Goal: Information Seeking & Learning: Learn about a topic

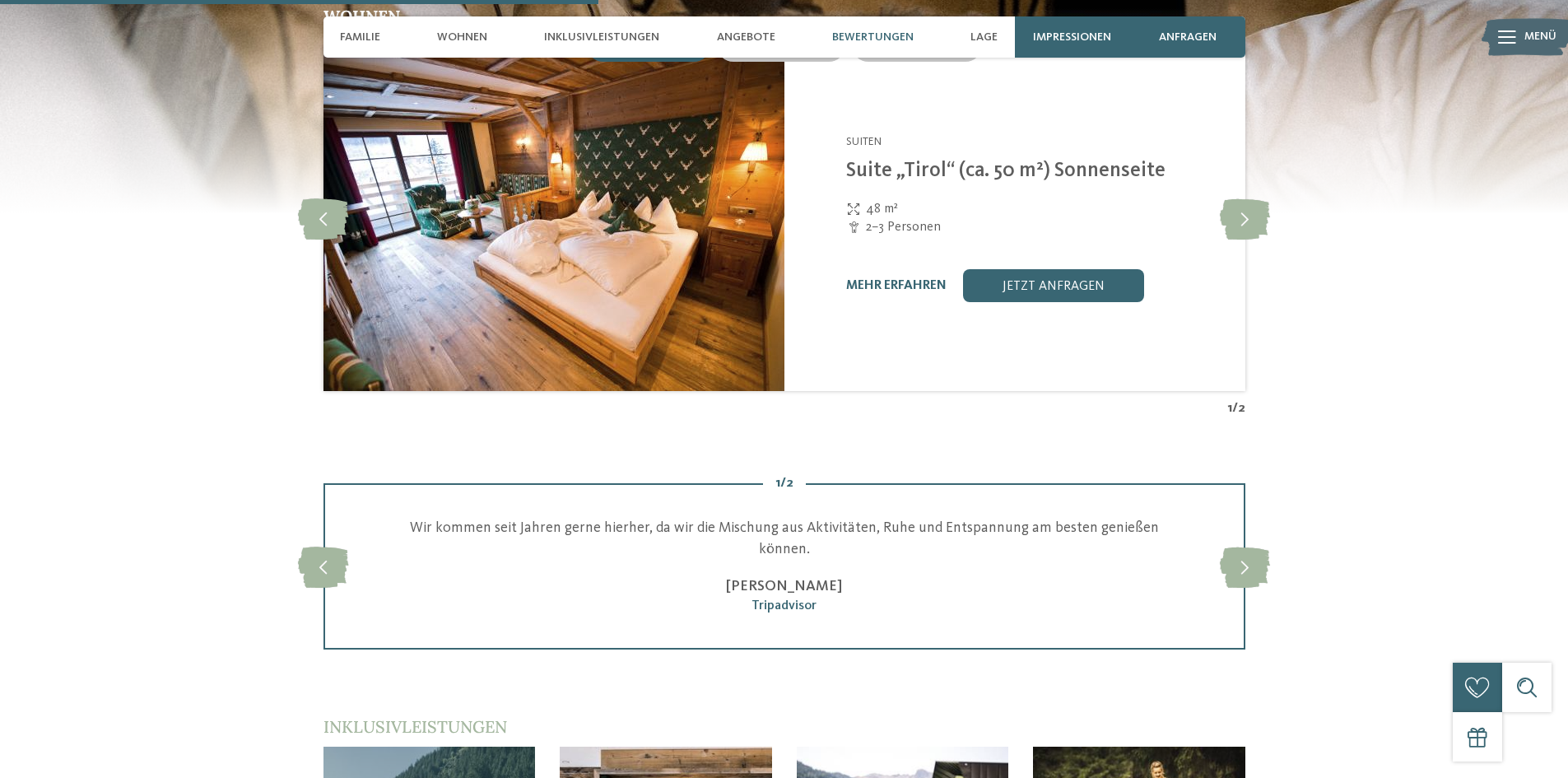
scroll to position [2306, 0]
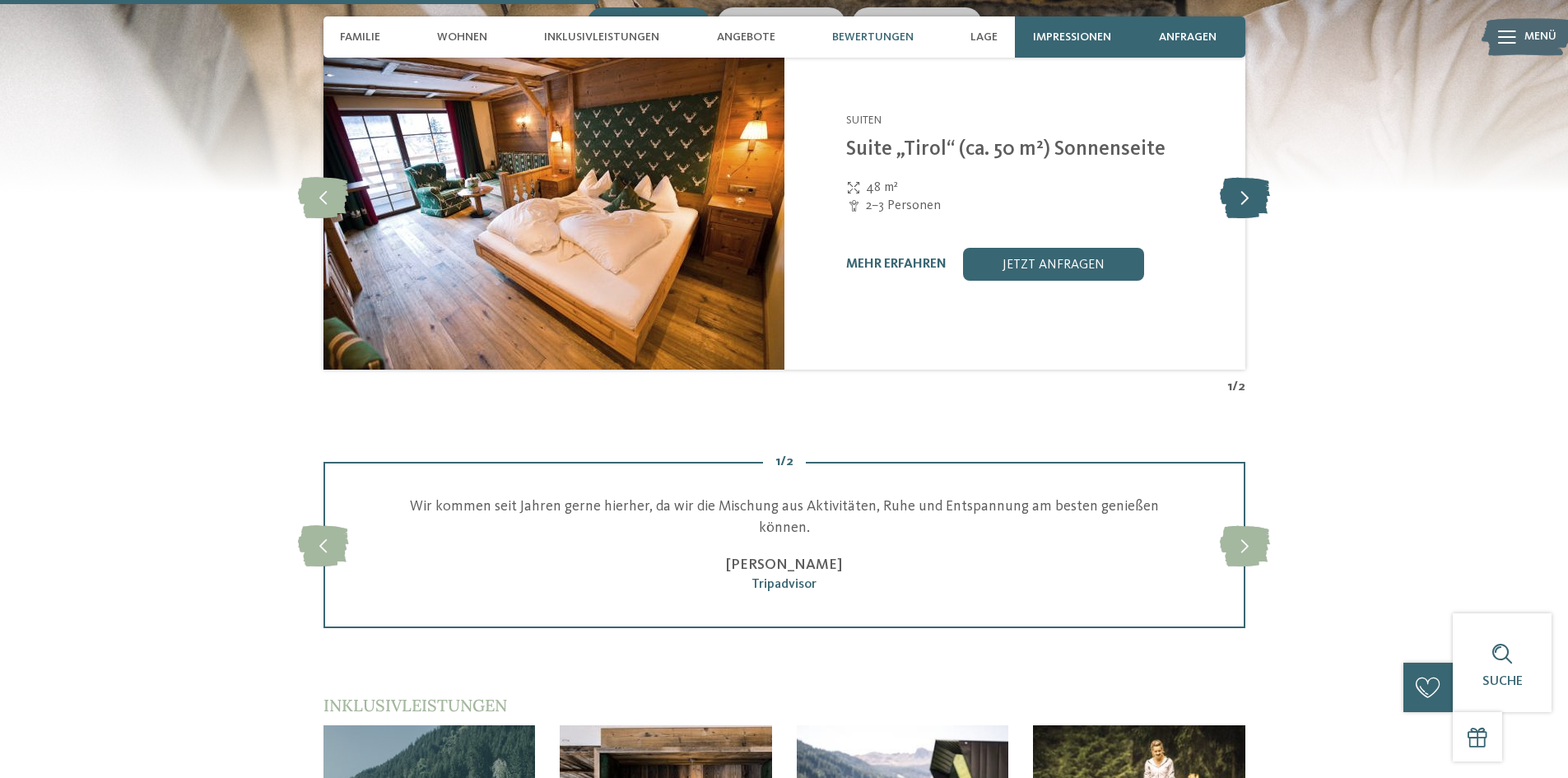
click at [1243, 177] on icon at bounding box center [1245, 197] width 50 height 42
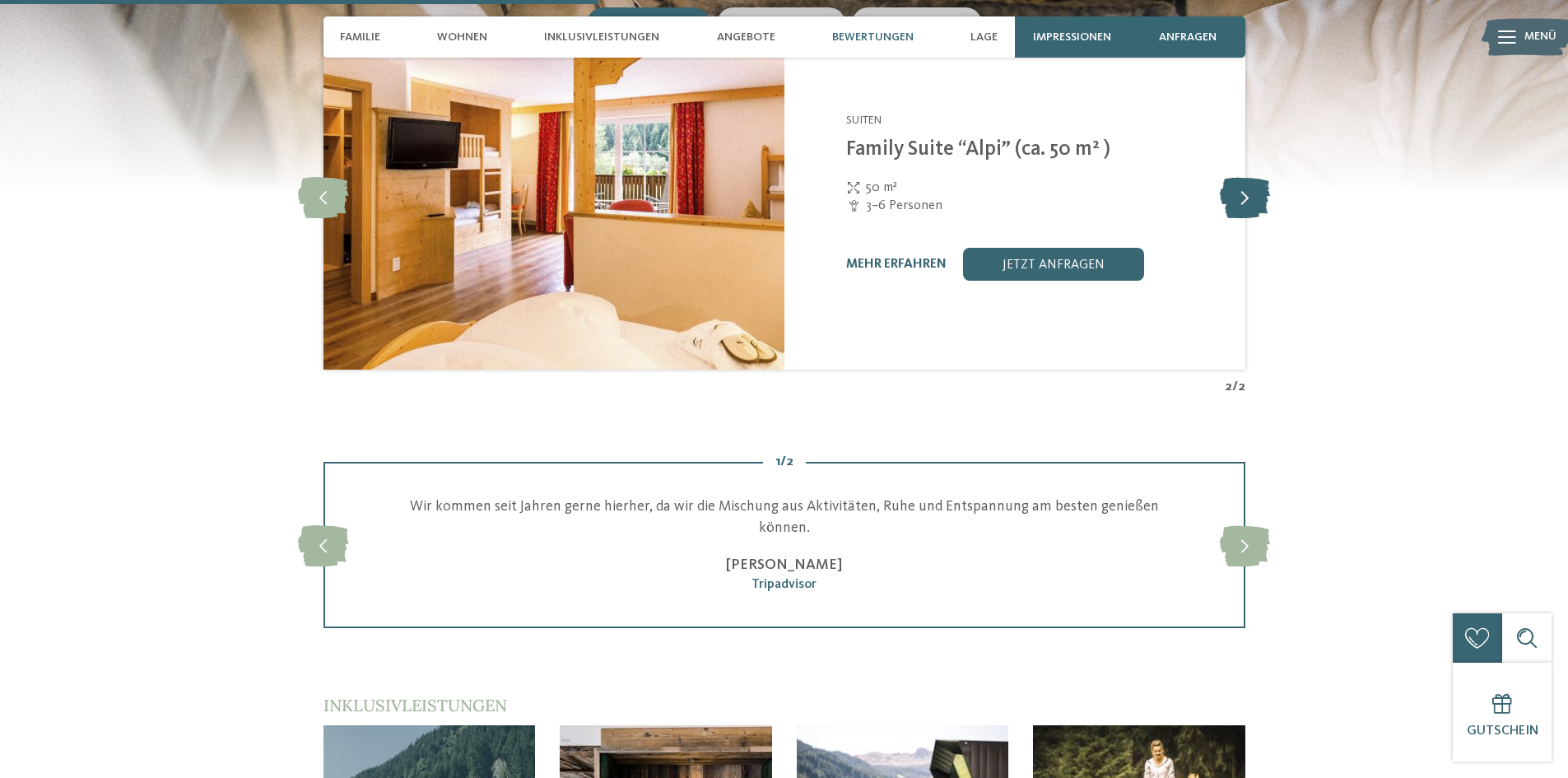
click at [1258, 177] on icon at bounding box center [1245, 197] width 50 height 42
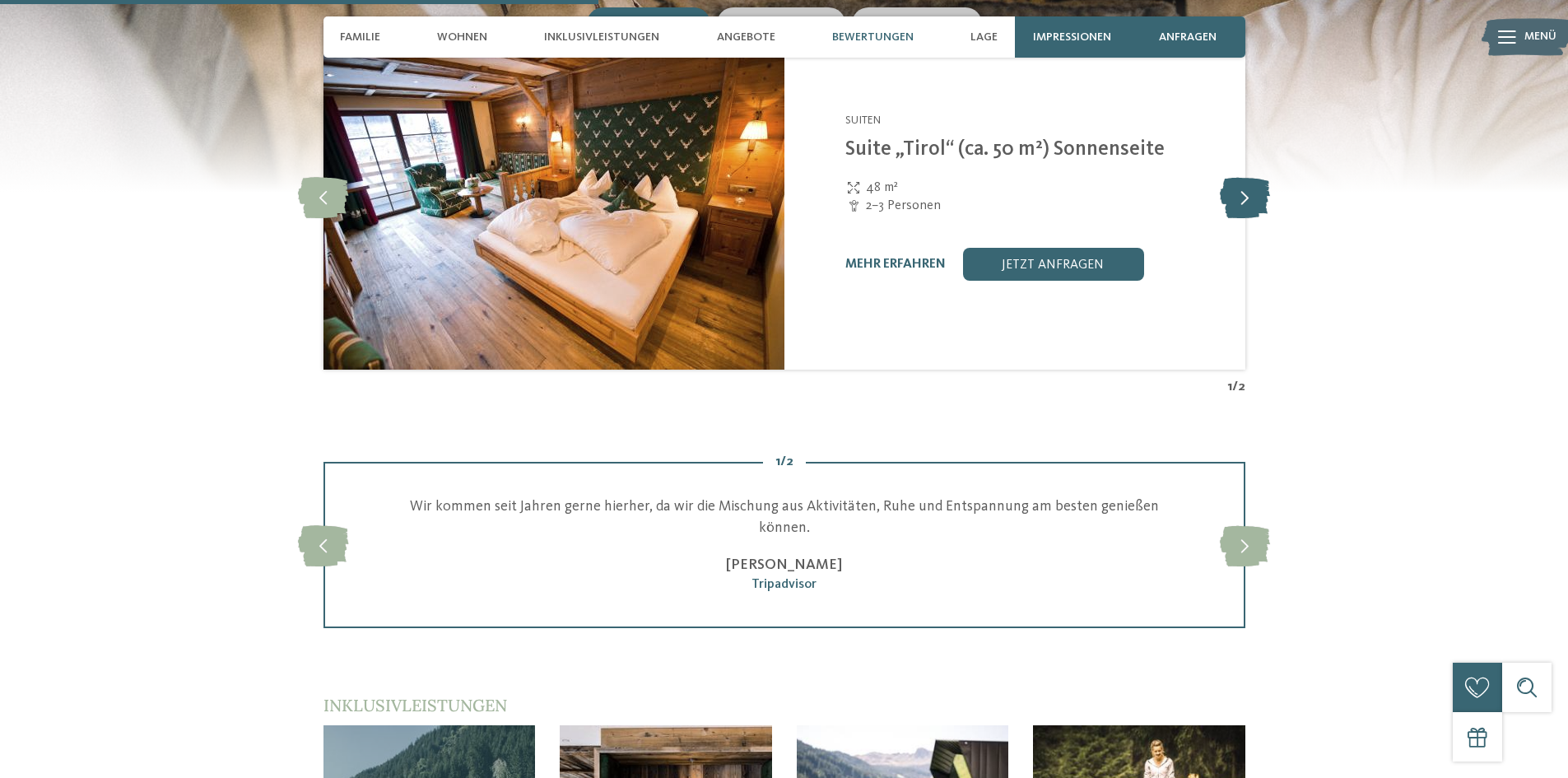
click at [1252, 186] on icon at bounding box center [1245, 197] width 50 height 42
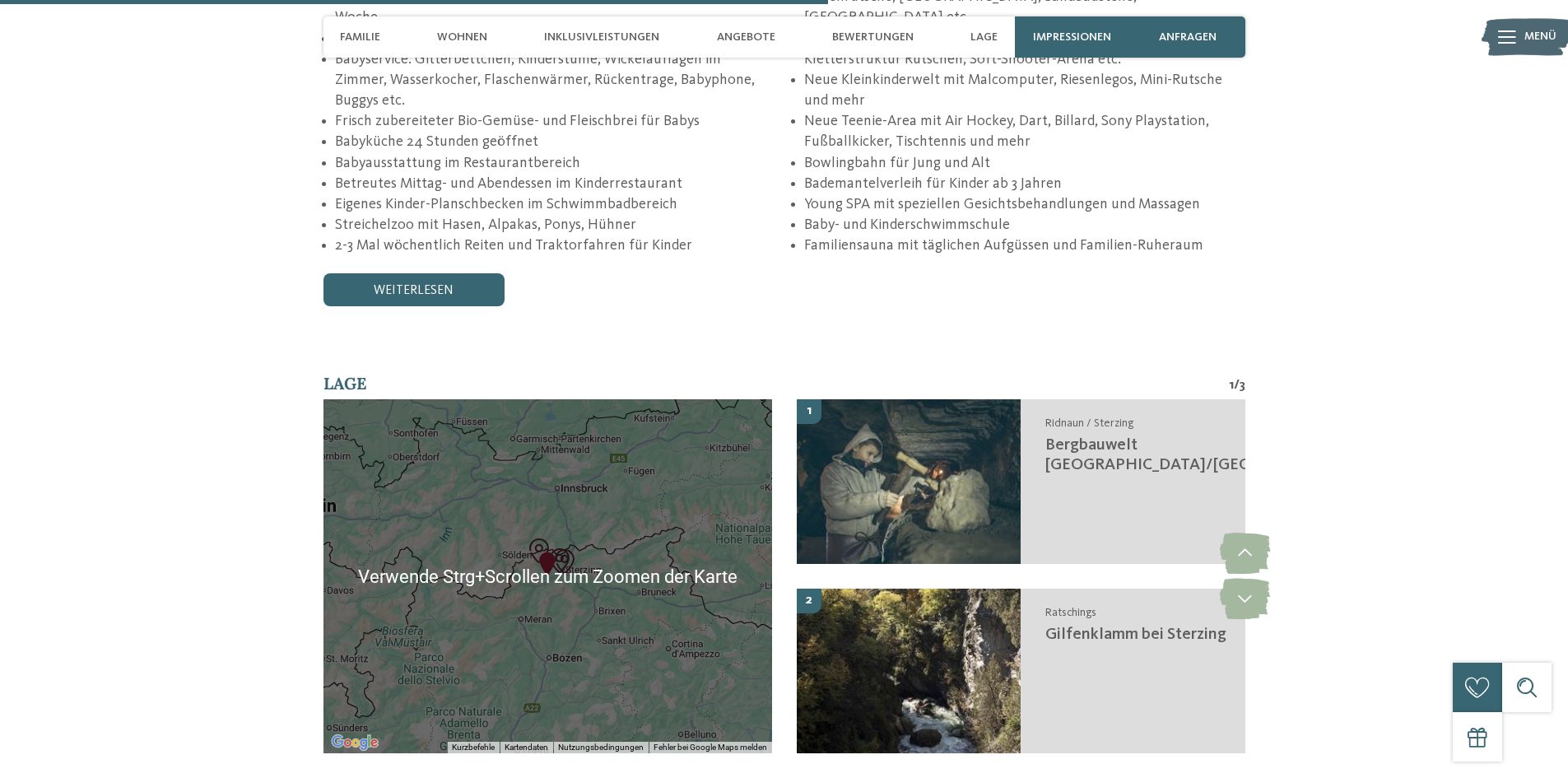
scroll to position [3212, 0]
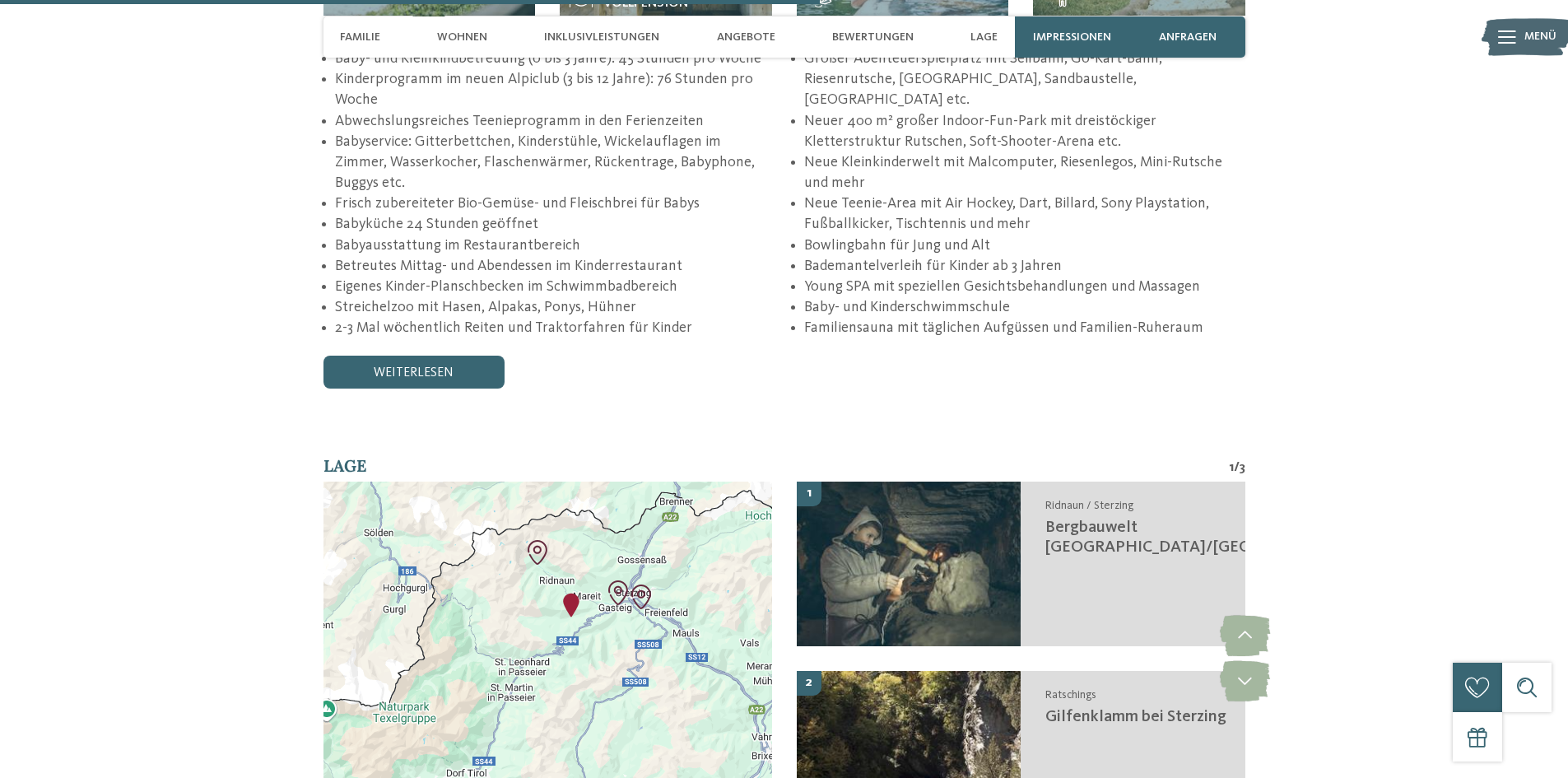
drag, startPoint x: 427, startPoint y: 537, endPoint x: 614, endPoint y: 620, distance: 204.6
click at [609, 627] on div at bounding box center [547, 659] width 449 height 354
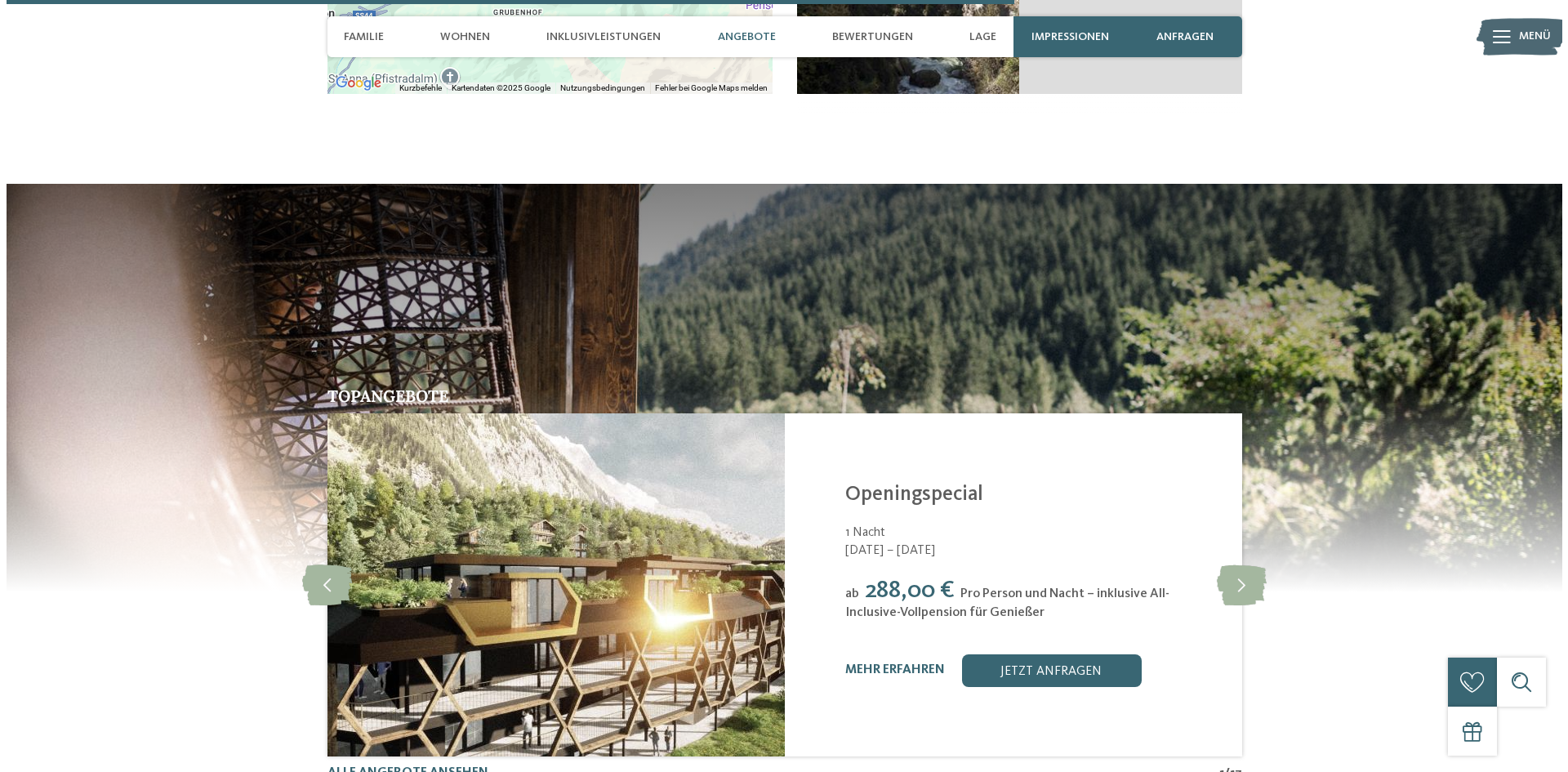
scroll to position [4004, 0]
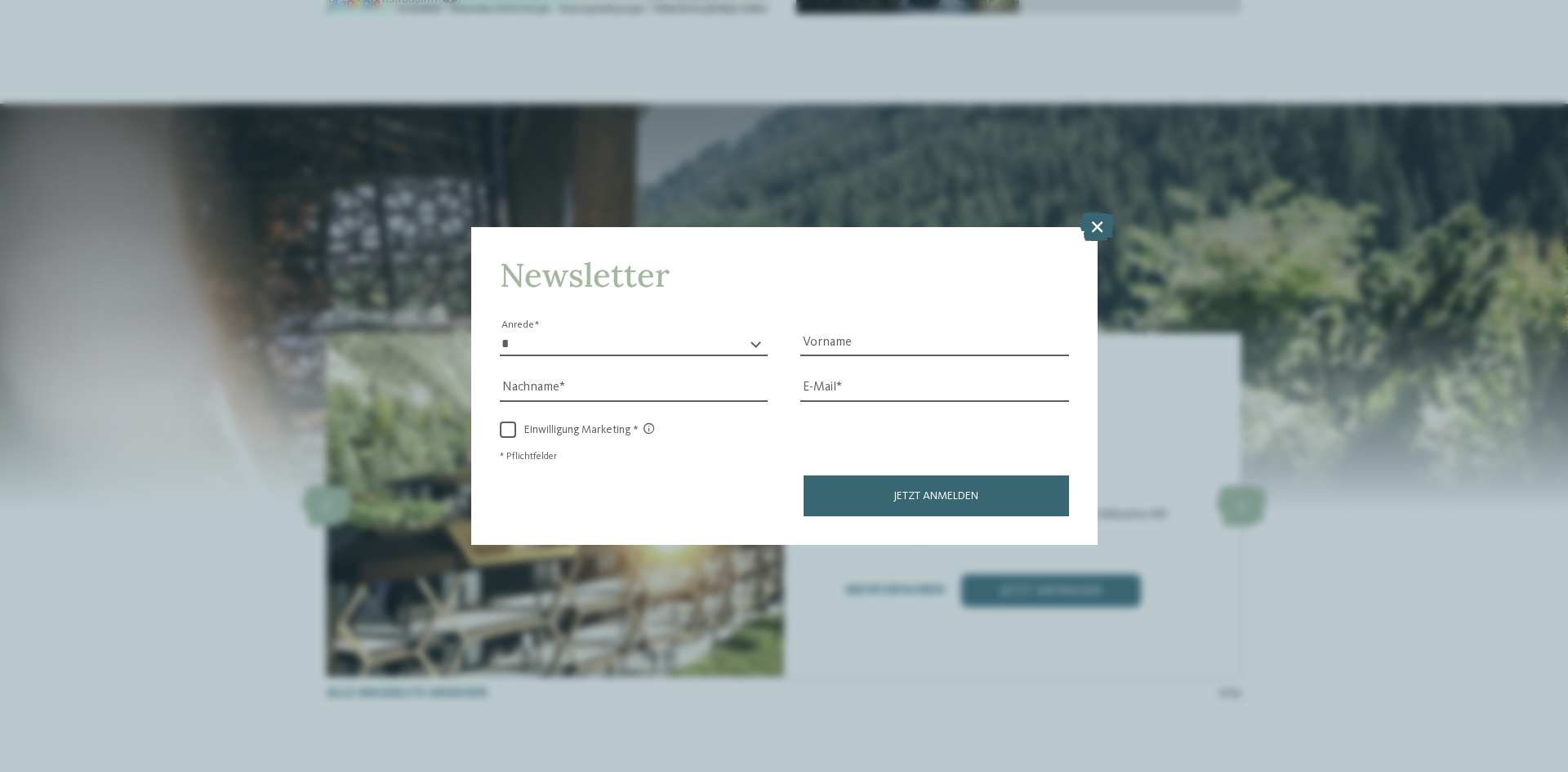
click at [1239, 466] on div "Newsletter * **** **** ******* ****** Anrede Vorname Nachname Link" at bounding box center [784, 386] width 1568 height 772
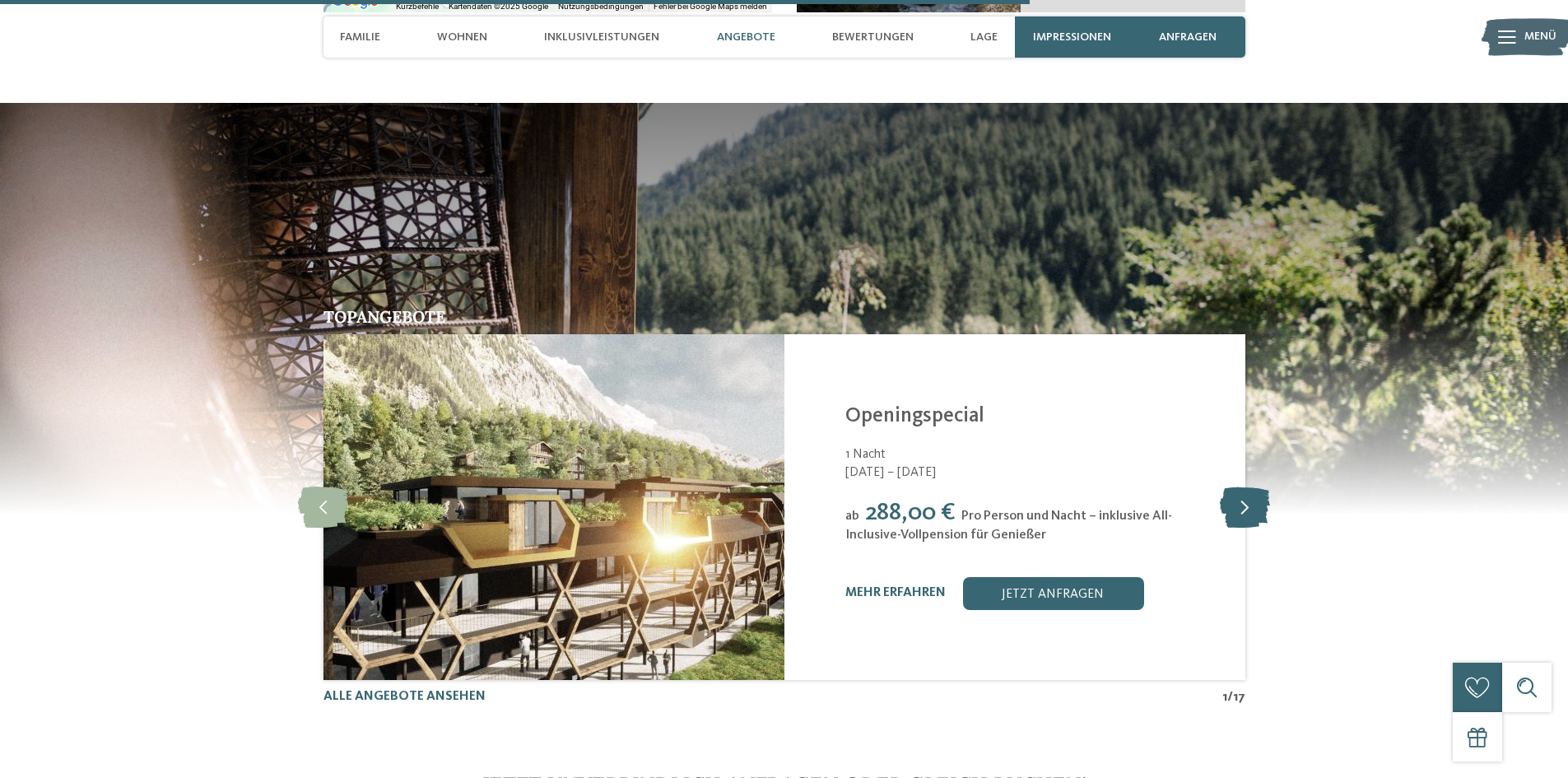
click at [1251, 486] on icon at bounding box center [1245, 507] width 50 height 42
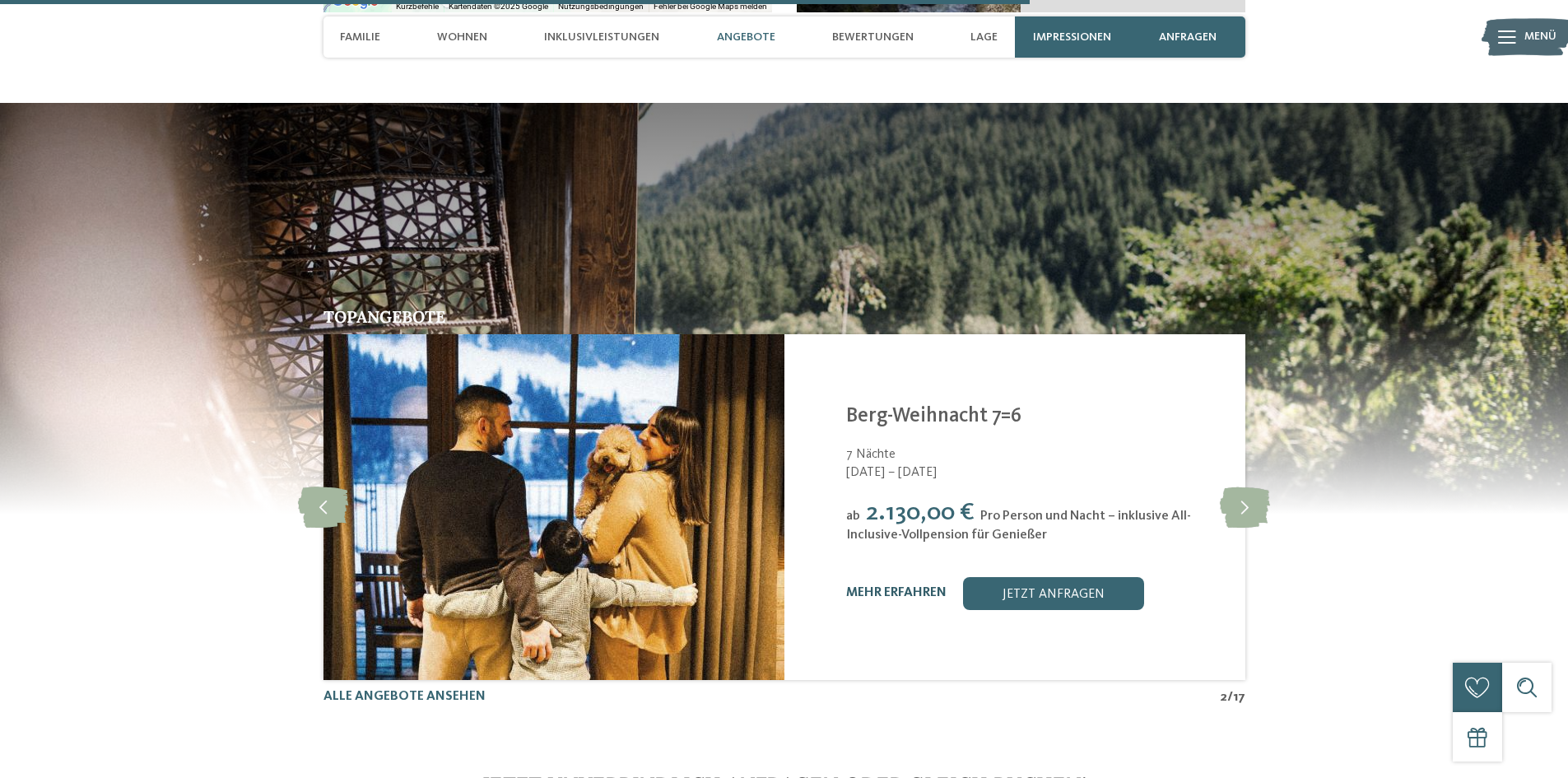
click at [893, 587] on link "mehr erfahren" at bounding box center [896, 593] width 100 height 13
